Goal: Task Accomplishment & Management: Manage account settings

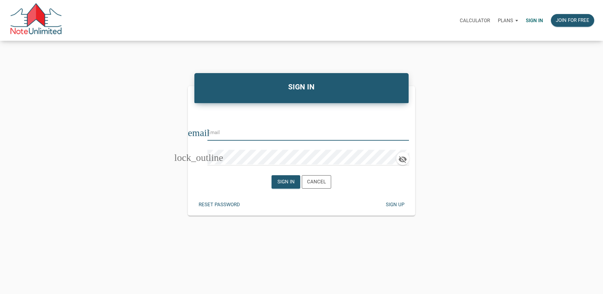
click at [227, 136] on input "email" at bounding box center [304, 132] width 192 height 15
type input "[PERSON_NAME][EMAIL_ADDRESS][DOMAIN_NAME]"
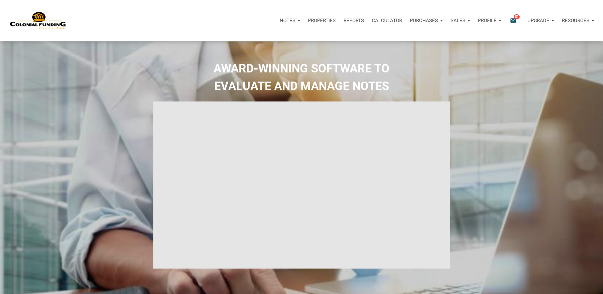
select select
type input "Introduction to new features"
select select
click at [513, 20] on icon "email" at bounding box center [514, 20] width 8 height 7
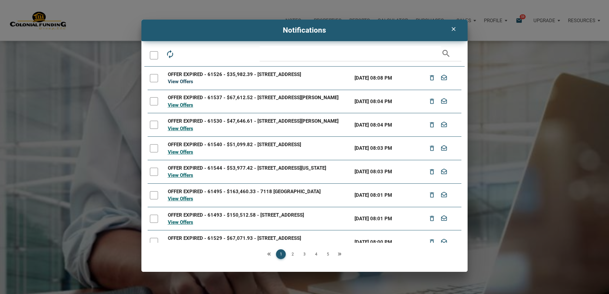
click at [185, 84] on link "View Offers" at bounding box center [180, 82] width 25 height 6
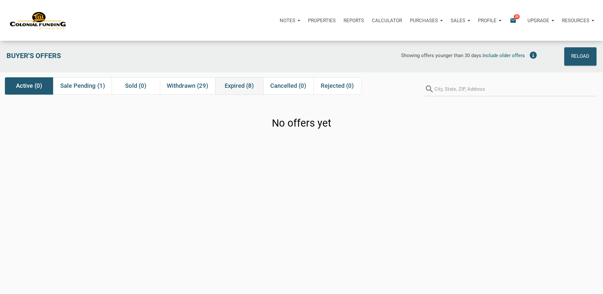
click at [236, 88] on span "Expired (8)" at bounding box center [239, 86] width 29 height 8
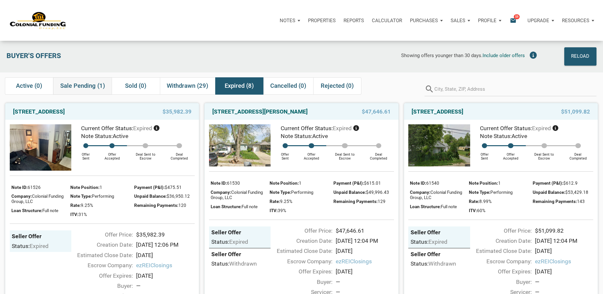
click at [81, 90] on div "Sale Pending (1)" at bounding box center [82, 85] width 59 height 17
